Goal: Transaction & Acquisition: Book appointment/travel/reservation

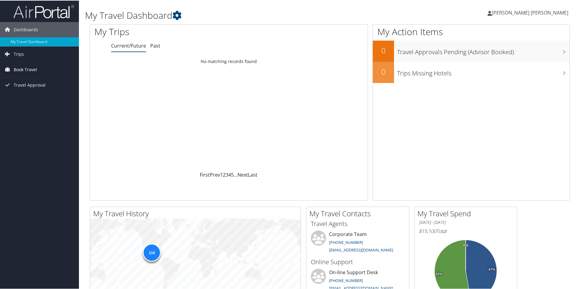
click at [42, 69] on link "Book Travel" at bounding box center [39, 69] width 79 height 15
click at [41, 99] on link "Book/Manage Online Trips" at bounding box center [39, 99] width 79 height 9
